Goal: Information Seeking & Learning: Stay updated

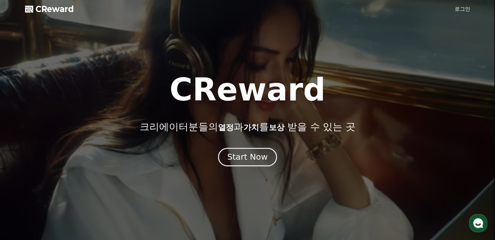
click at [253, 156] on div "Start Now" at bounding box center [247, 157] width 40 height 11
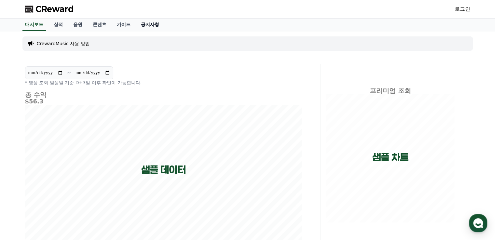
click at [153, 20] on link "공지사항" at bounding box center [150, 25] width 29 height 12
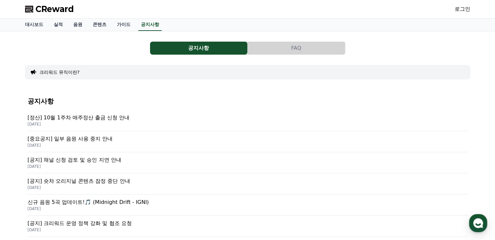
click at [92, 138] on p "[중요공지] 일부 음원 사용 중지 안내" at bounding box center [248, 139] width 440 height 8
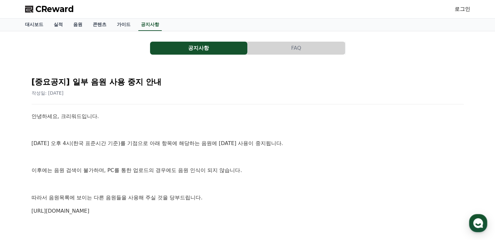
click at [50, 11] on span "CReward" at bounding box center [54, 9] width 38 height 10
